Goal: Task Accomplishment & Management: Manage account settings

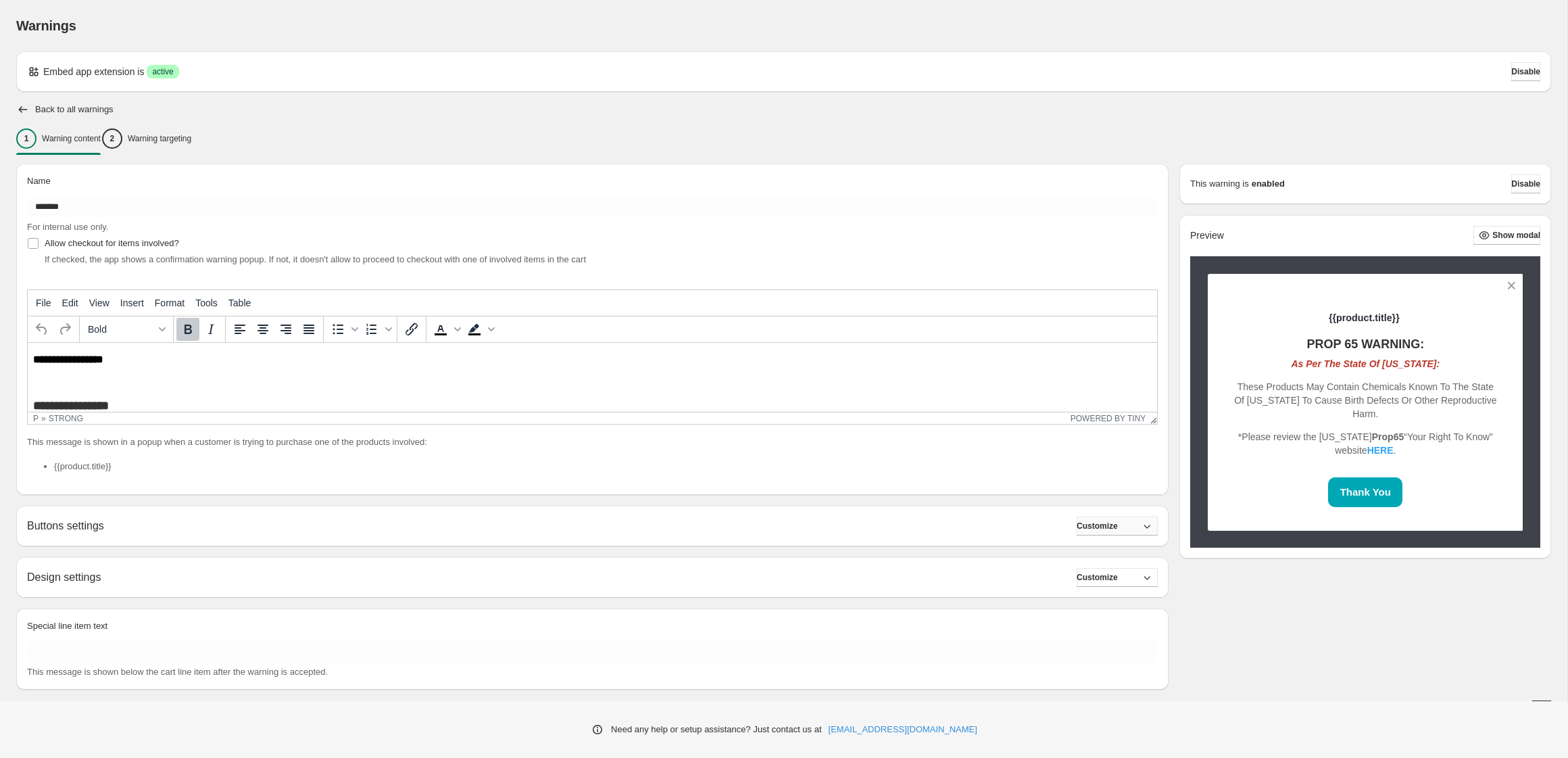
click at [1133, 522] on button "Customize" at bounding box center [1117, 526] width 82 height 19
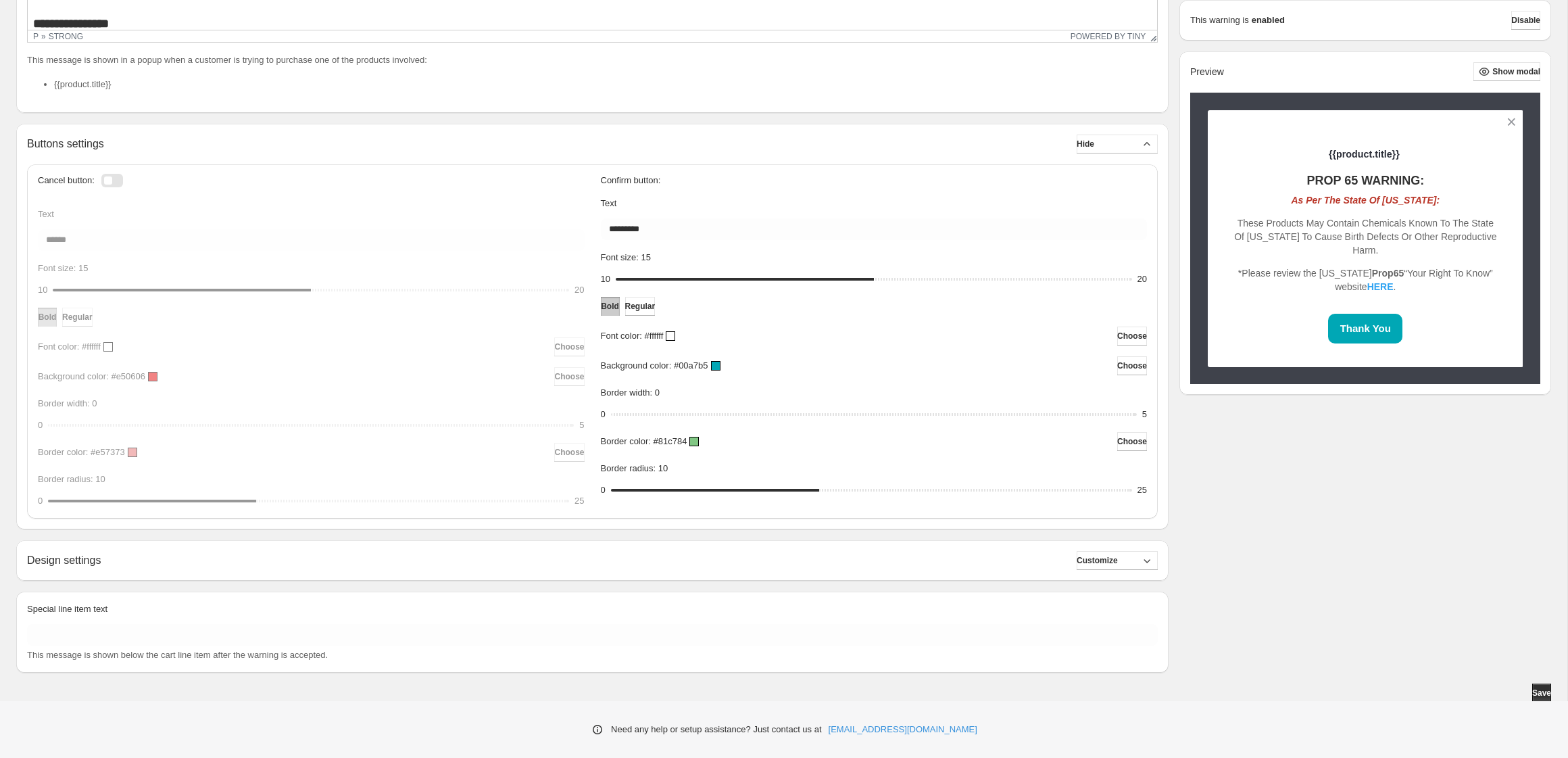
scroll to position [383, 0]
click at [1114, 567] on button "Customize" at bounding box center [1117, 559] width 82 height 19
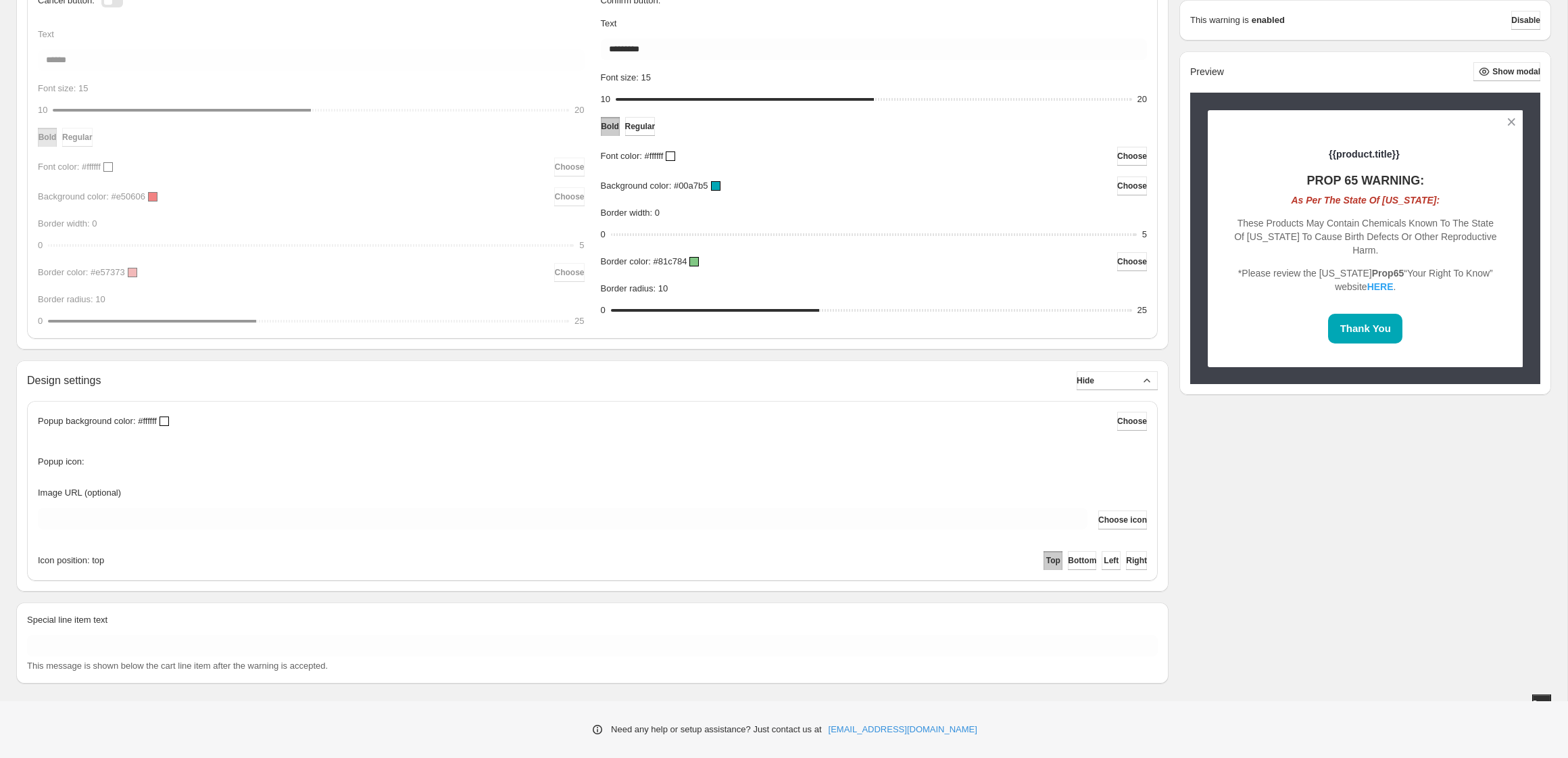
scroll to position [574, 0]
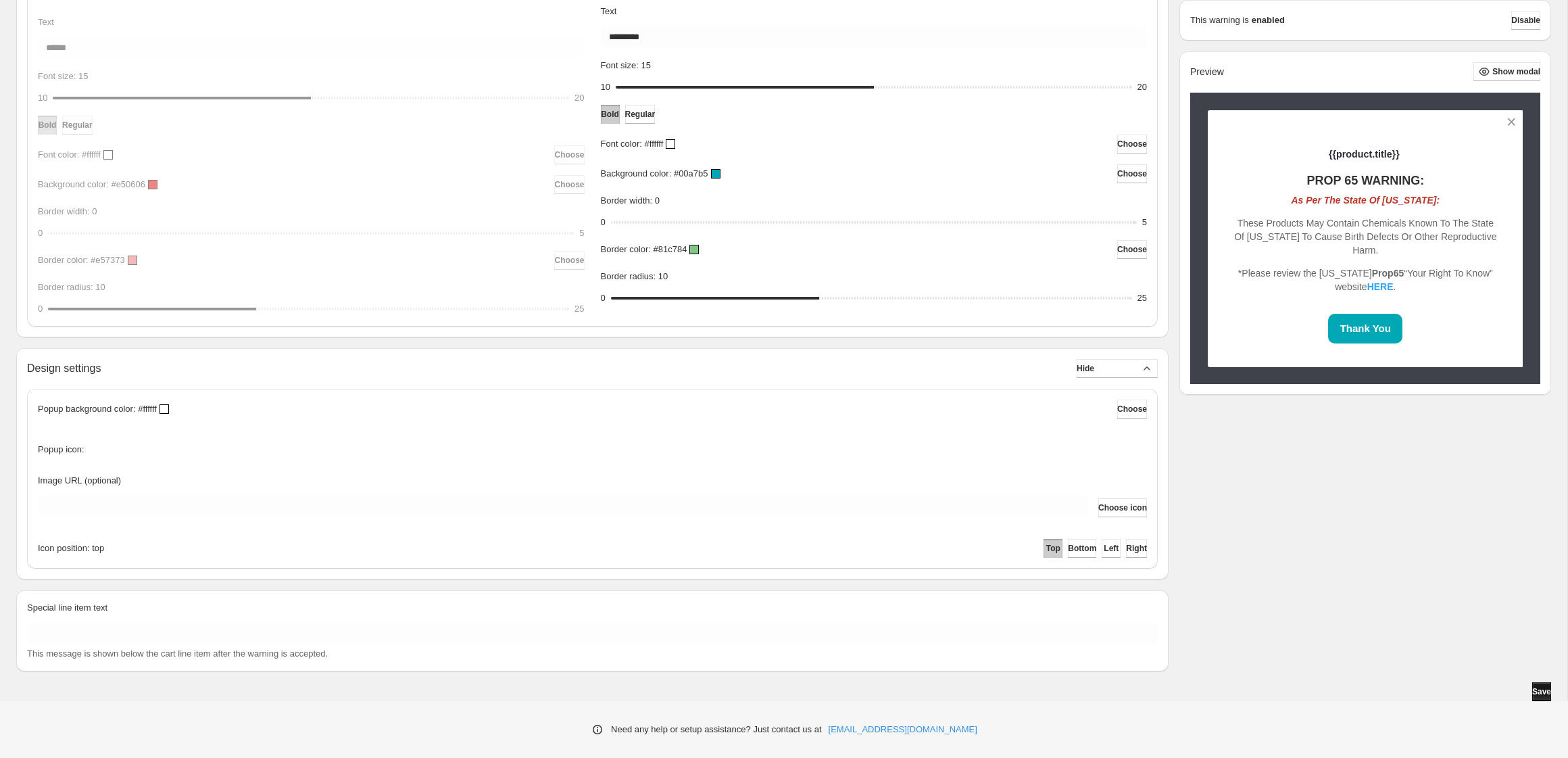
click at [1538, 689] on span "Save" at bounding box center [1542, 691] width 19 height 11
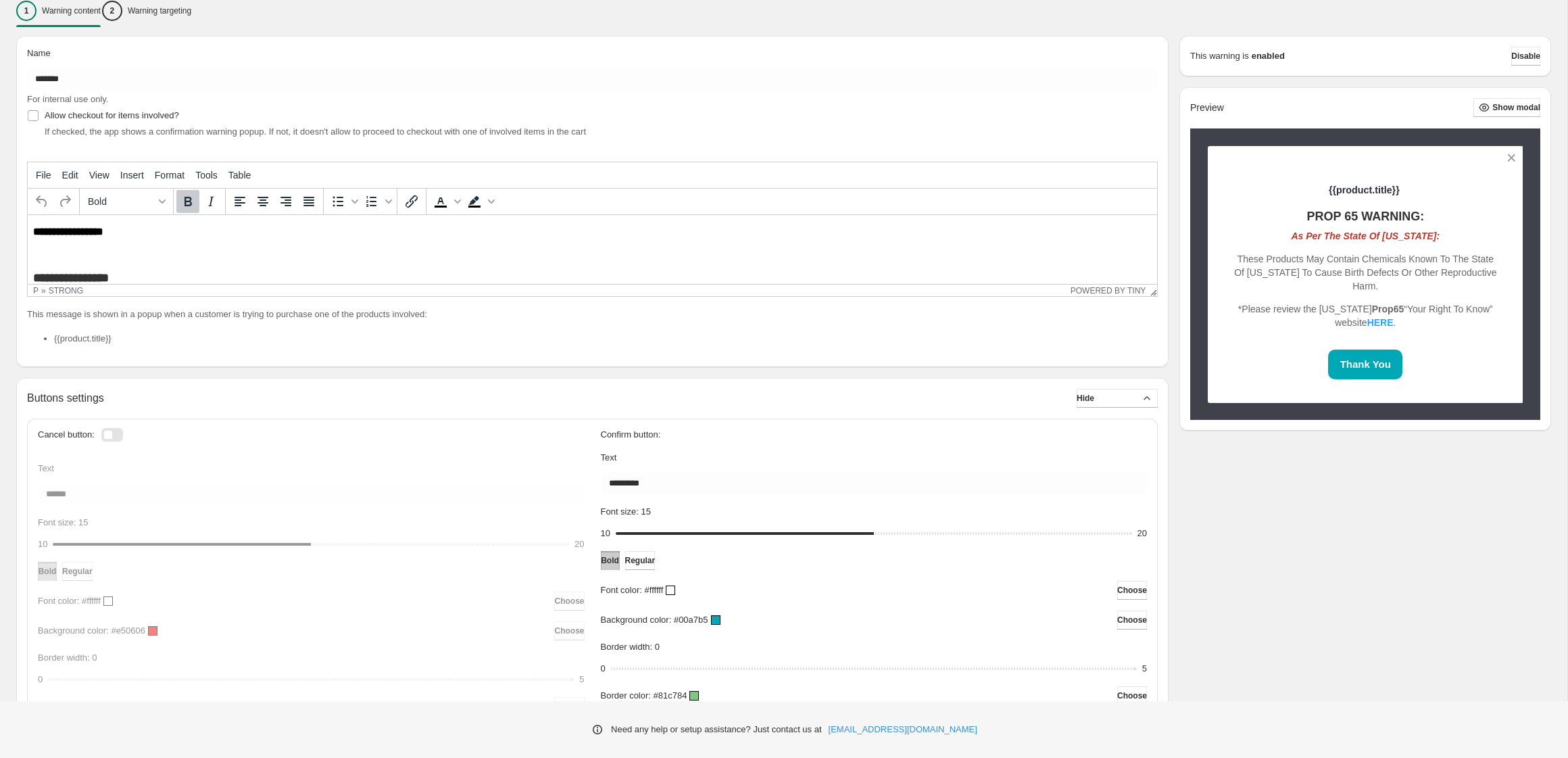
scroll to position [0, 0]
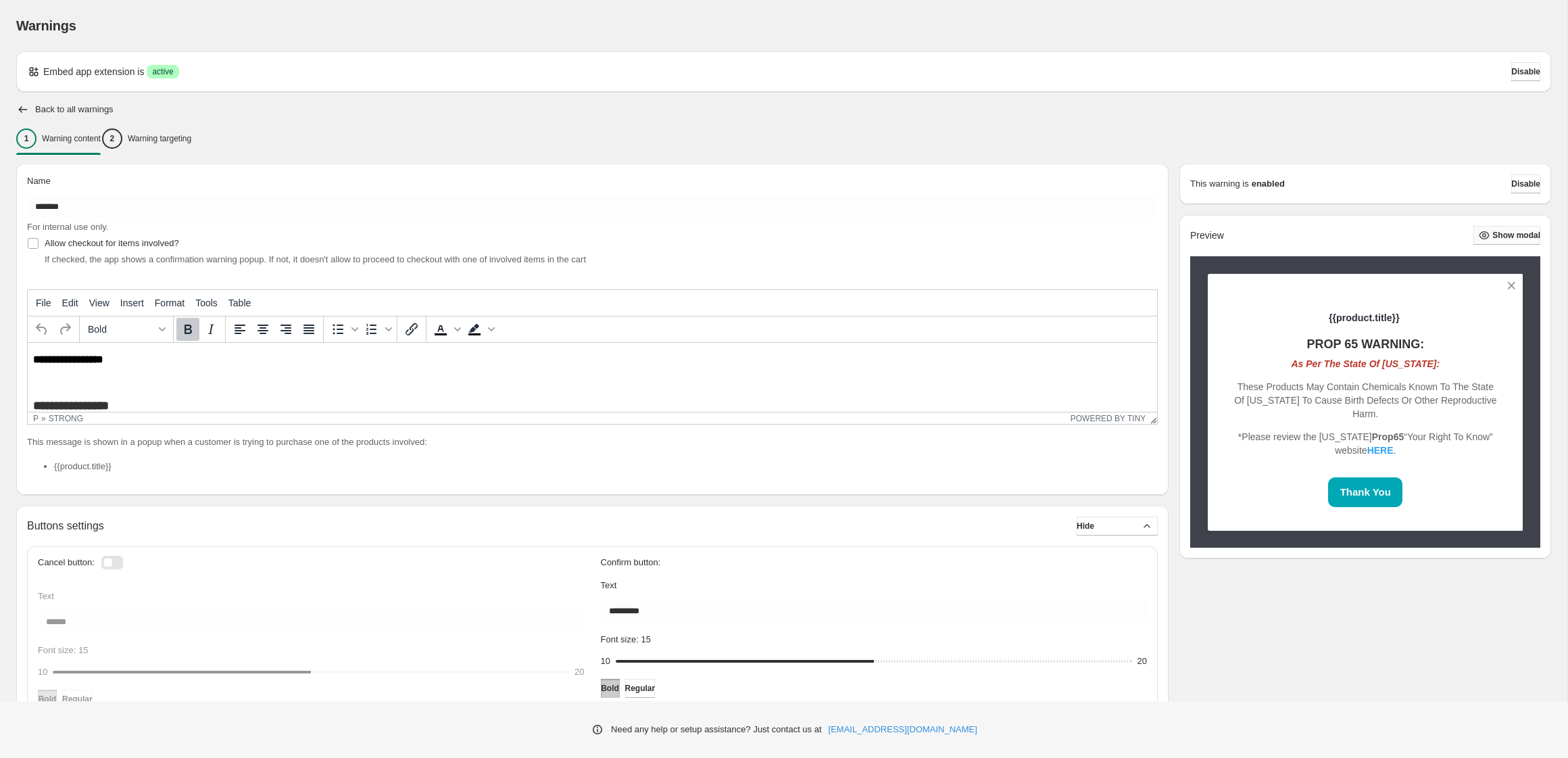
click at [1492, 235] on span "Show modal" at bounding box center [1516, 235] width 48 height 11
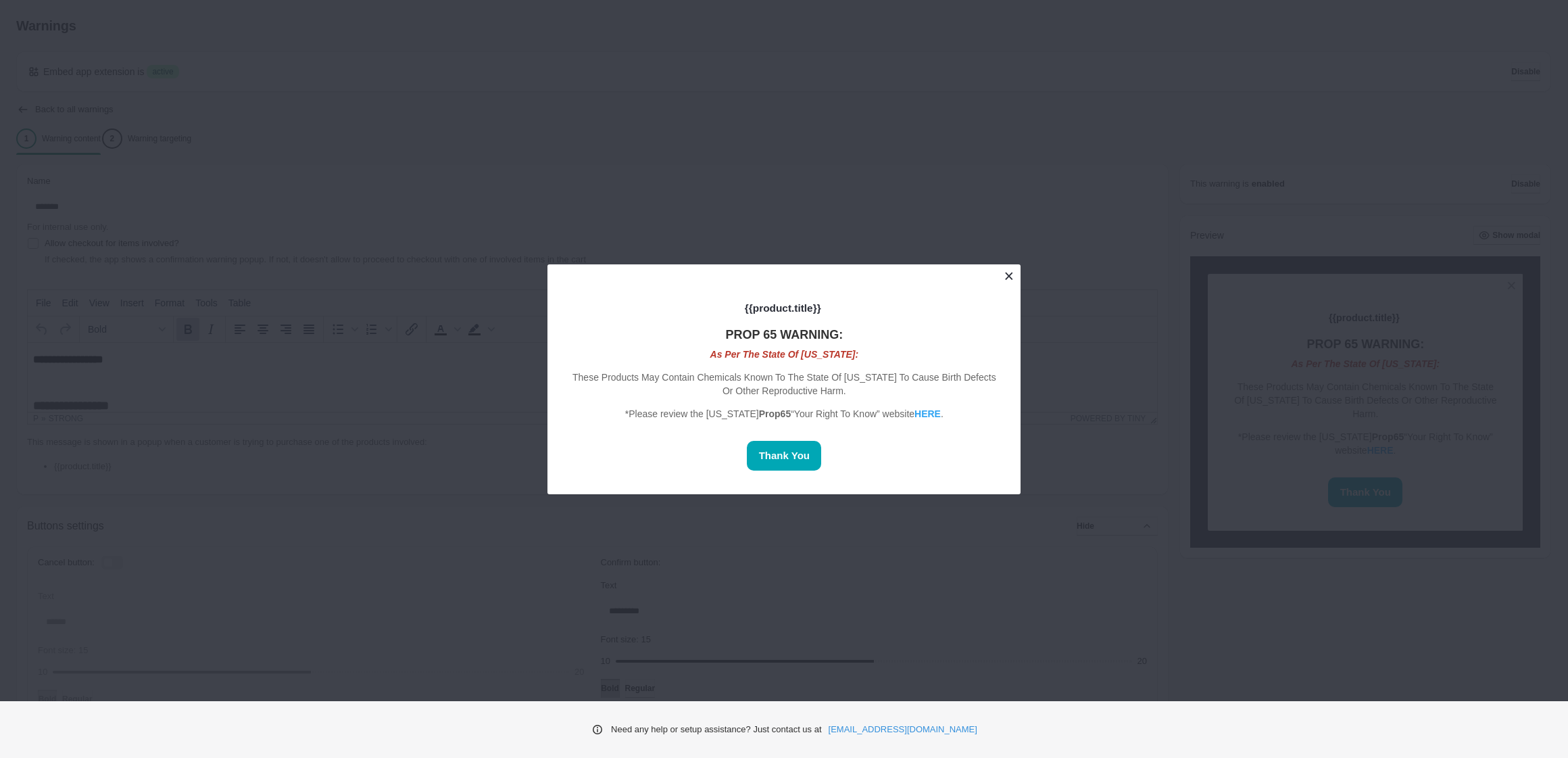
click at [1009, 275] on button at bounding box center [1009, 276] width 24 height 24
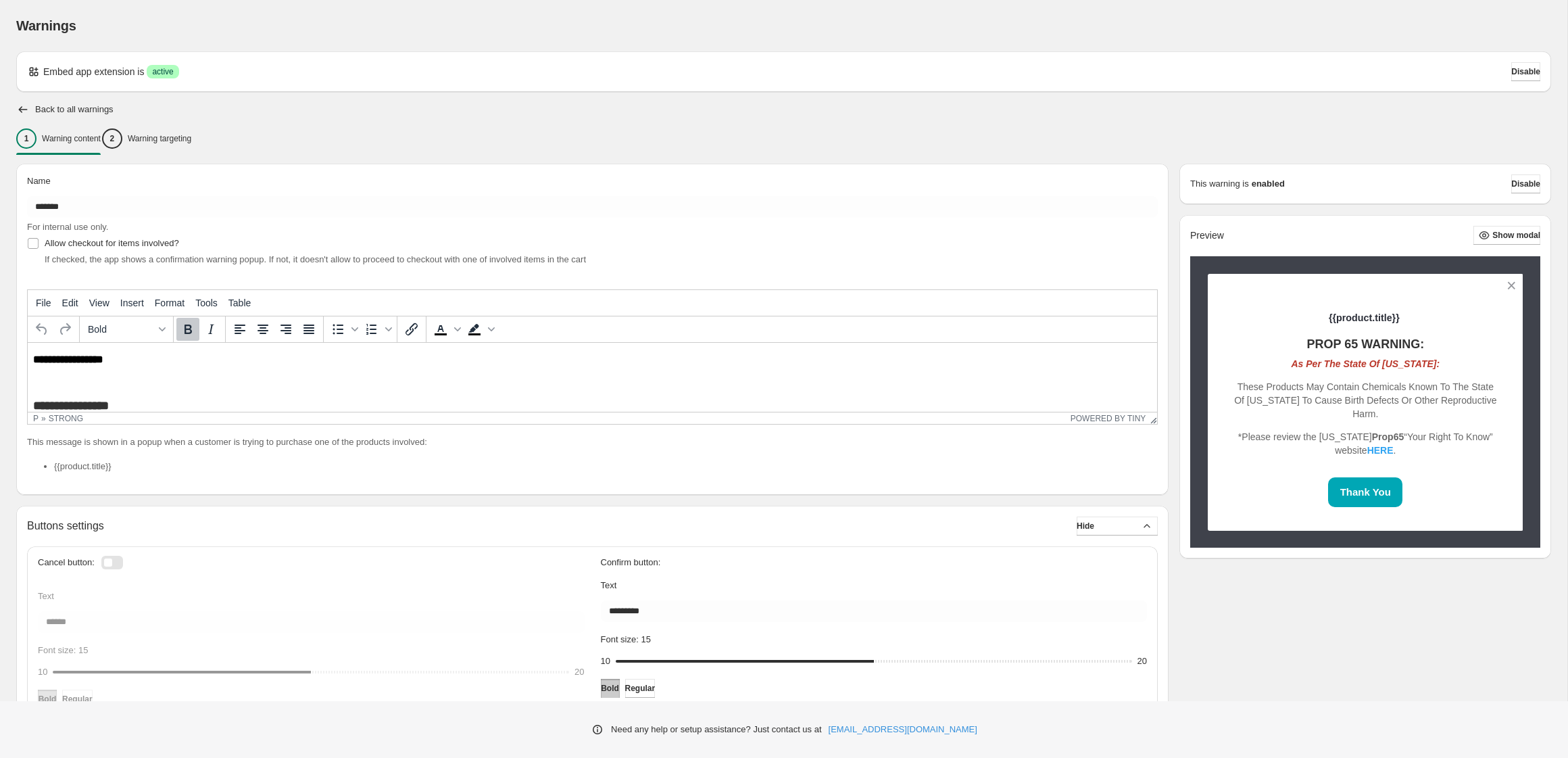
click at [1203, 235] on h2 "Preview" at bounding box center [1208, 236] width 34 height 12
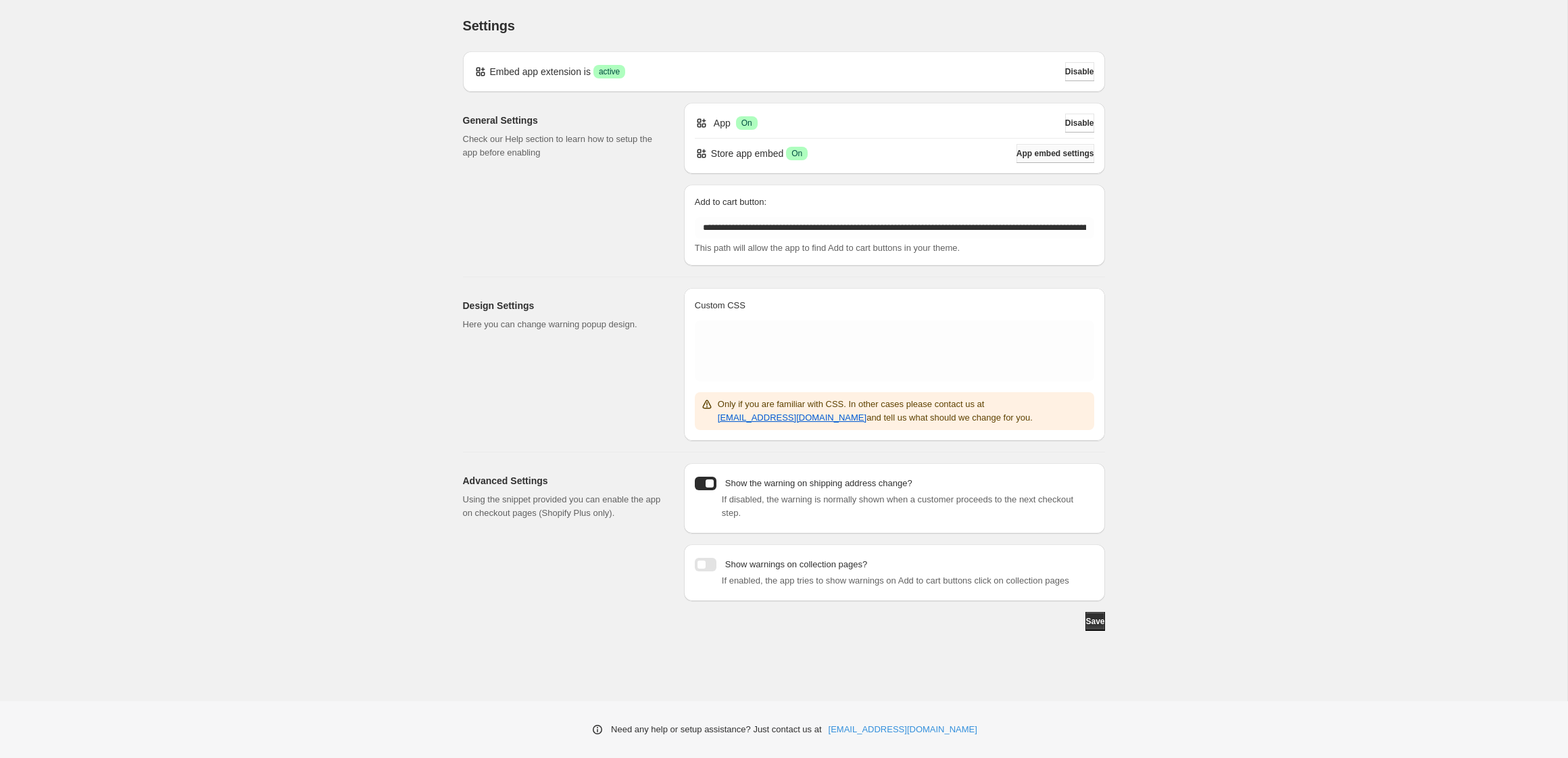
click at [1048, 158] on span "App embed settings" at bounding box center [1055, 153] width 78 height 11
